Goal: Transaction & Acquisition: Purchase product/service

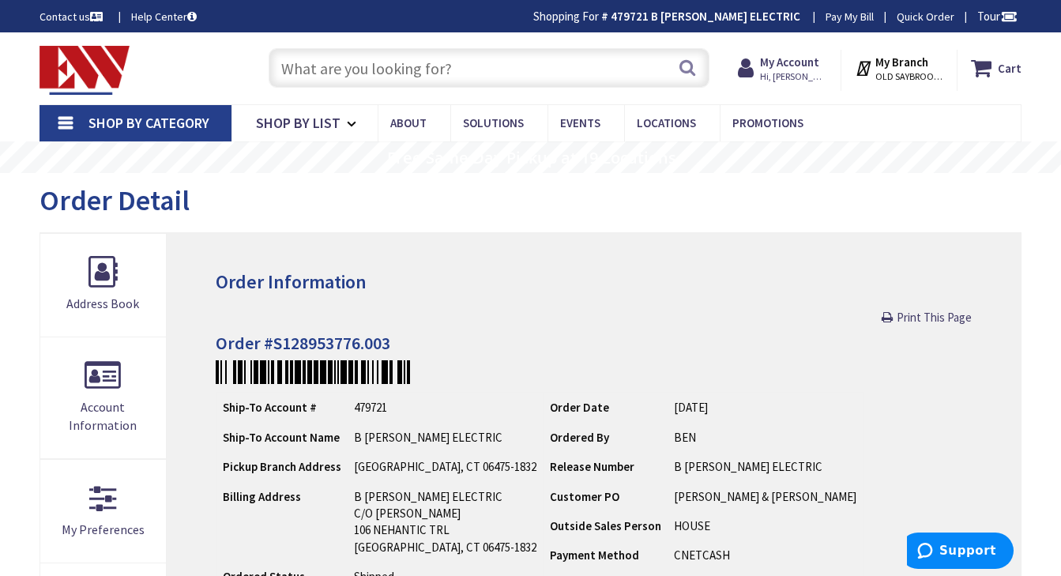
click at [400, 69] on input "text" at bounding box center [489, 67] width 441 height 39
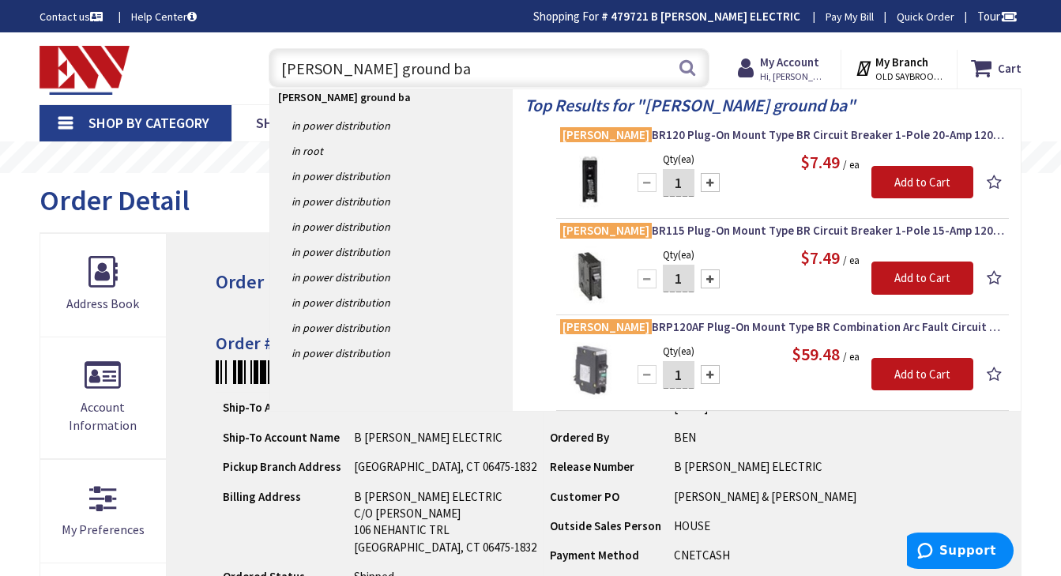
type input "eaton ground bar"
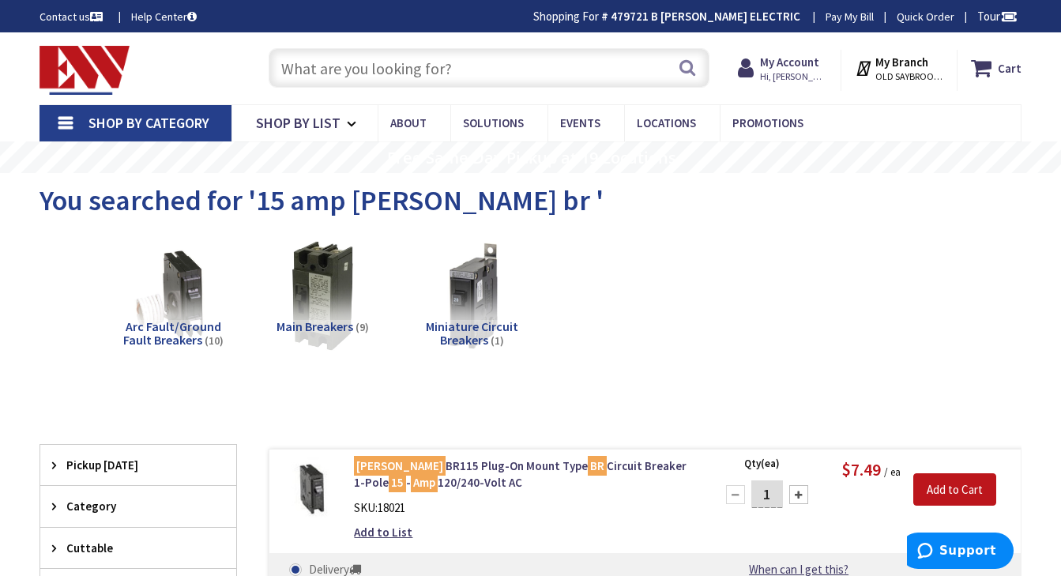
click at [375, 63] on input "text" at bounding box center [489, 67] width 441 height 39
click at [372, 69] on input "text" at bounding box center [489, 67] width 441 height 39
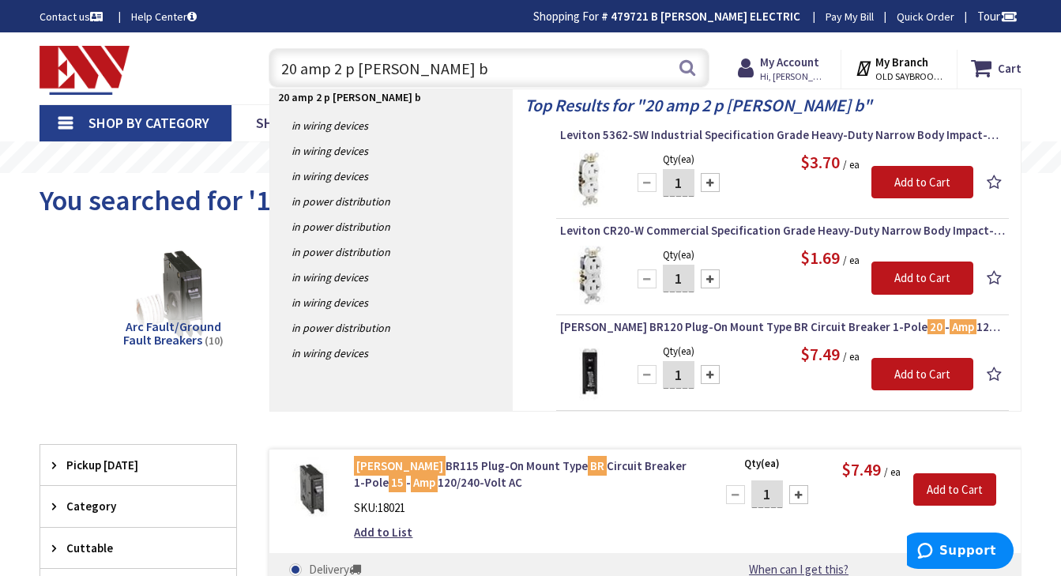
type input "20 amp 2 p eaton br"
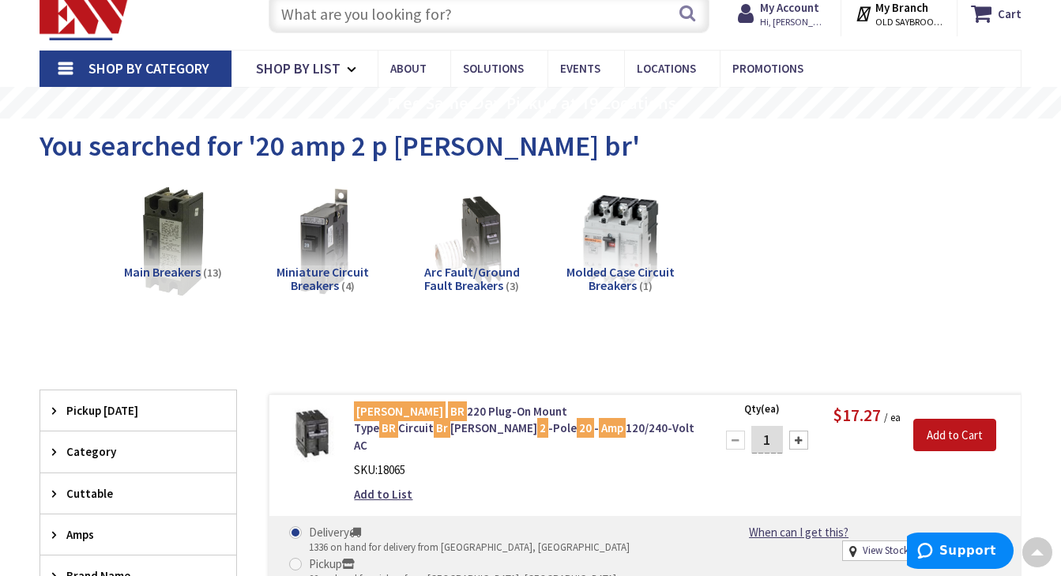
scroll to position [47, 0]
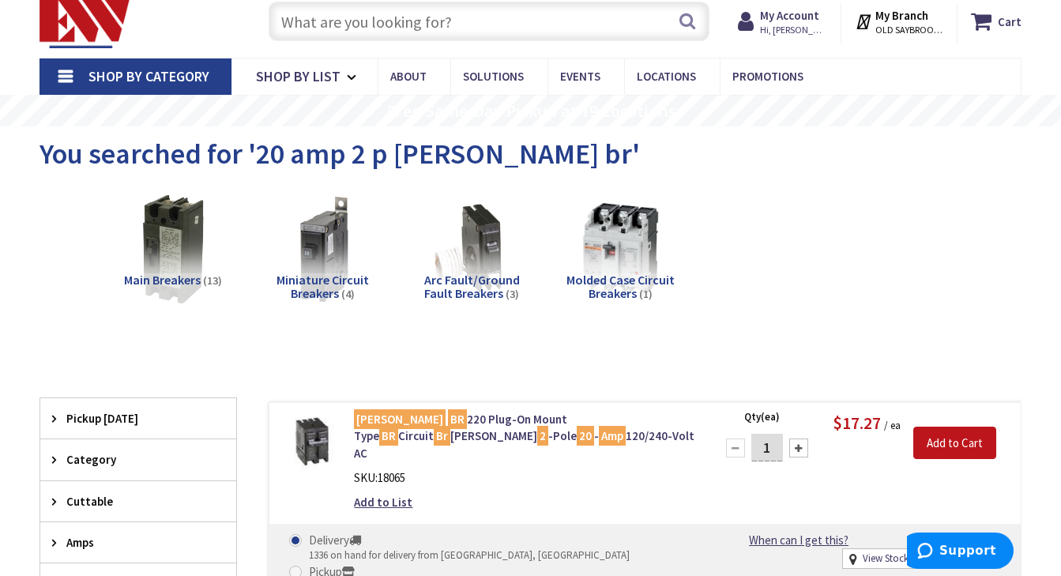
click at [332, 24] on input "text" at bounding box center [489, 21] width 441 height 39
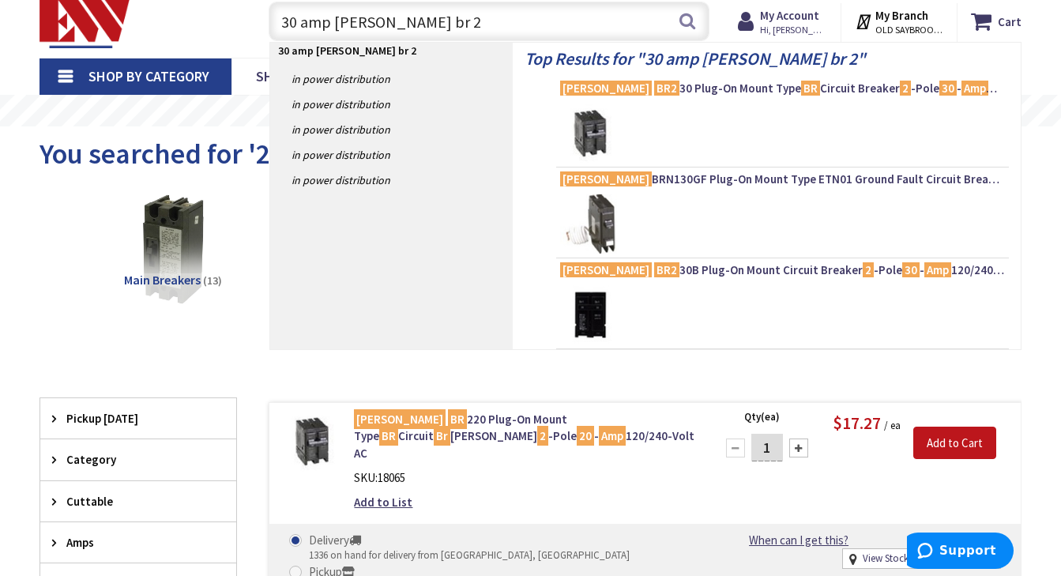
type input "30 amp eaton br 2p"
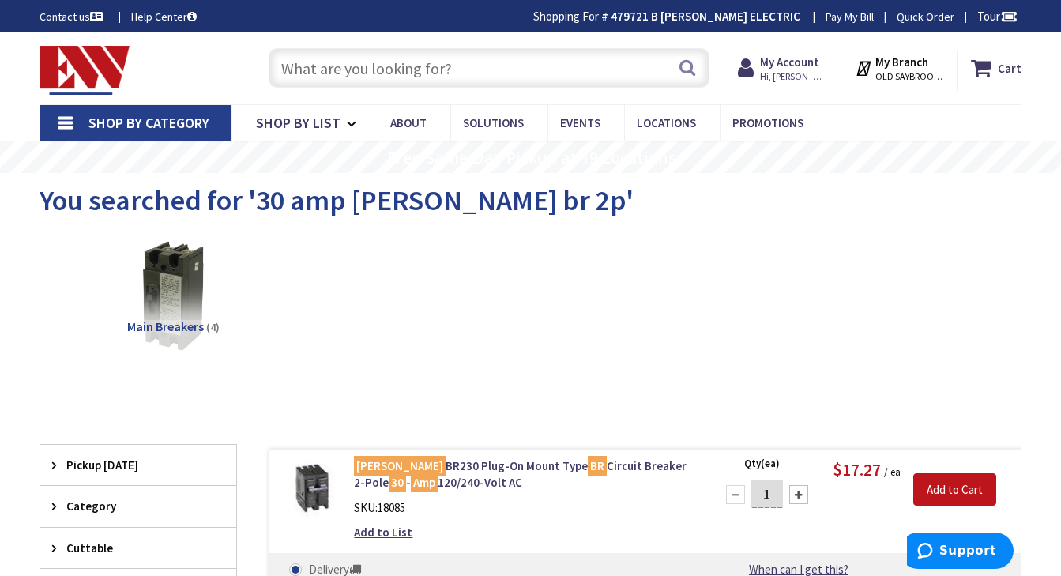
click at [356, 68] on input "text" at bounding box center [489, 67] width 441 height 39
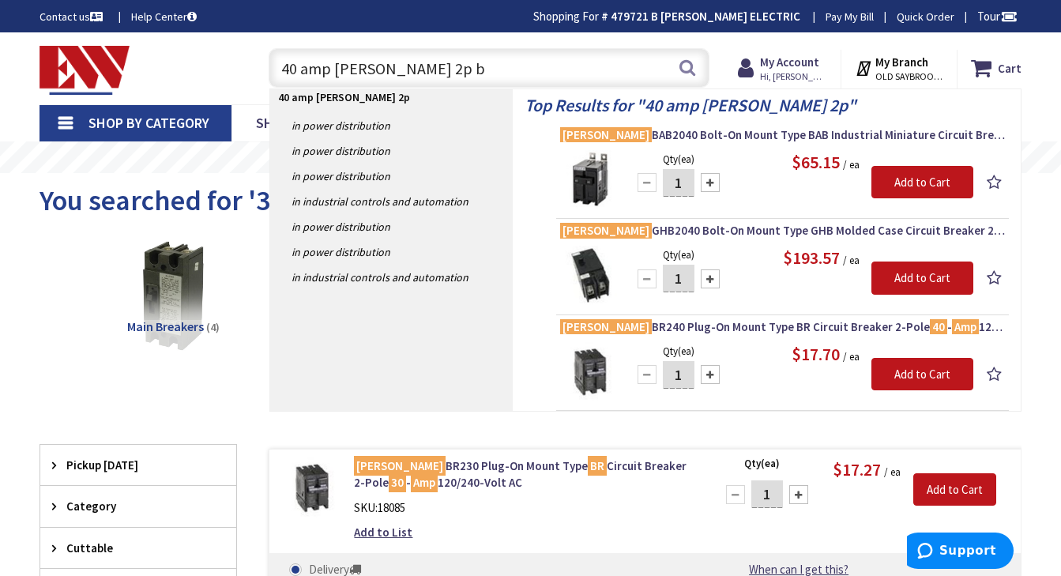
type input "40 amp eaton 2p br"
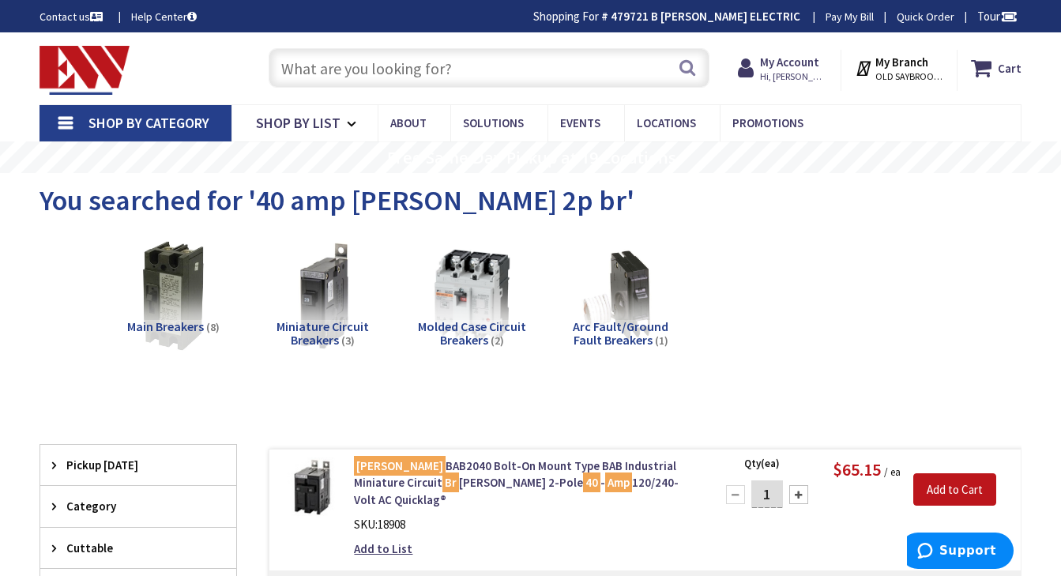
click at [327, 69] on input "text" at bounding box center [489, 67] width 441 height 39
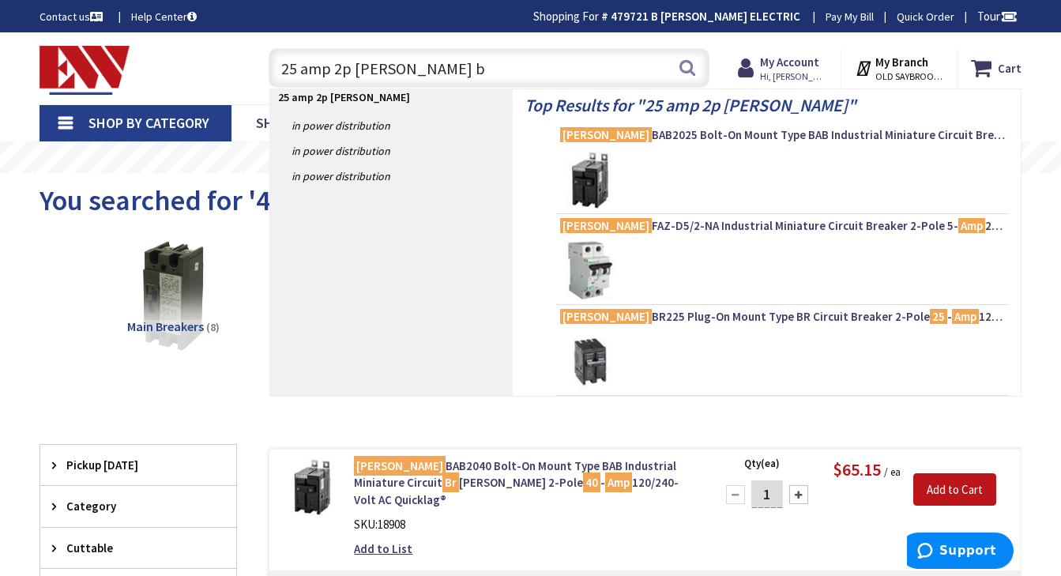
type input "25 amp 2p eaton br"
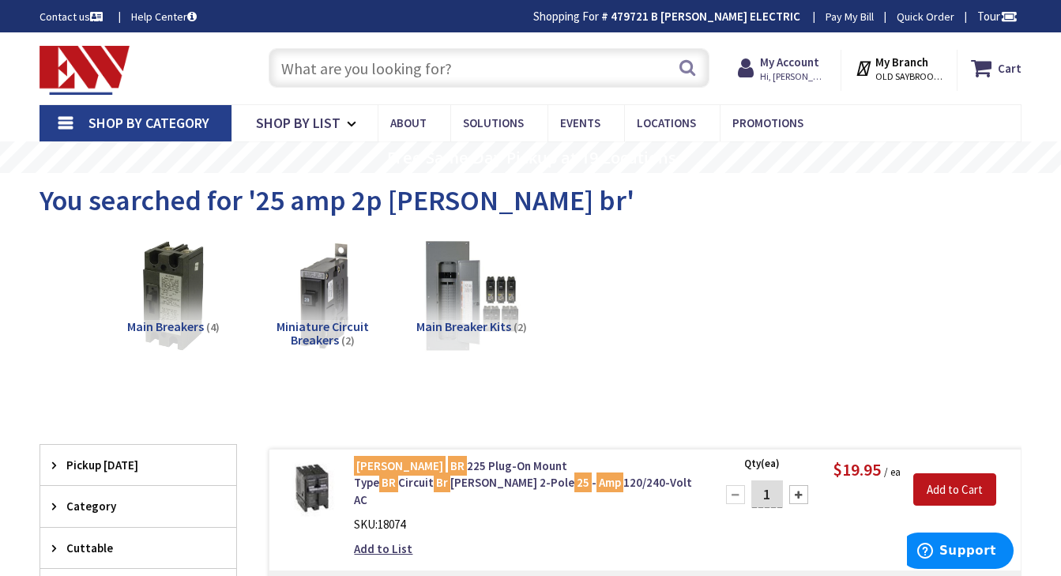
click at [416, 74] on input "text" at bounding box center [489, 67] width 441 height 39
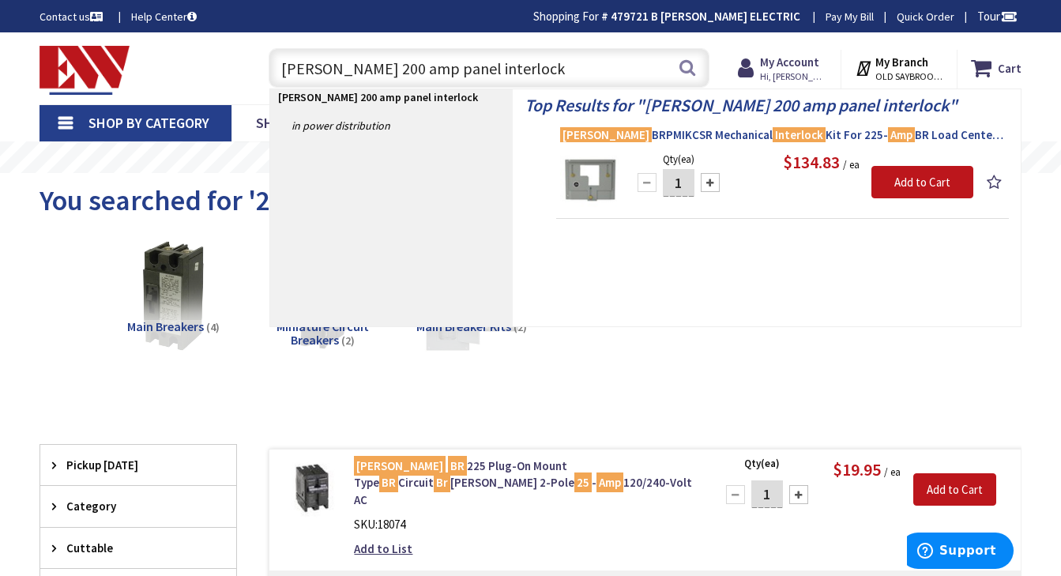
type input "eaton 200 amp panel interlock"
click at [703, 137] on span "Eaton BRPMIKCSR Mechanical Interlock Kit For 225- Amp BR Load Centers With Type…" at bounding box center [782, 135] width 445 height 16
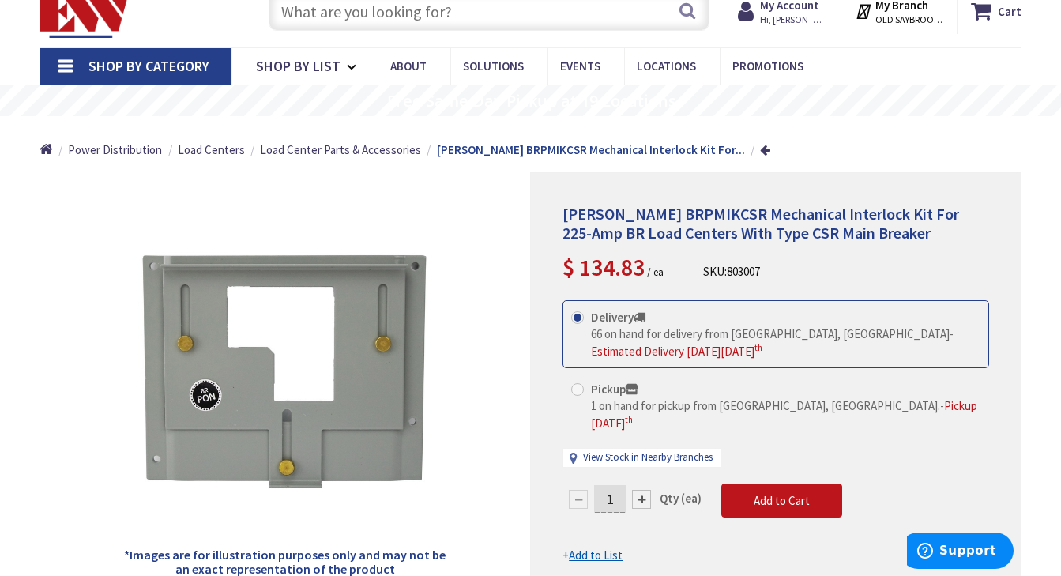
scroll to position [58, 0]
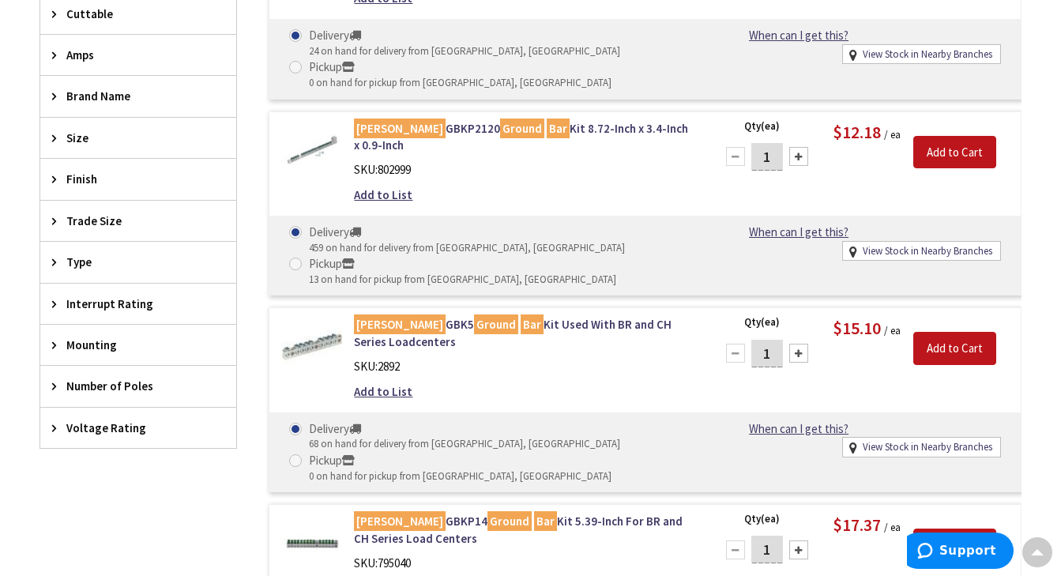
scroll to position [676, 0]
